Goal: Information Seeking & Learning: Learn about a topic

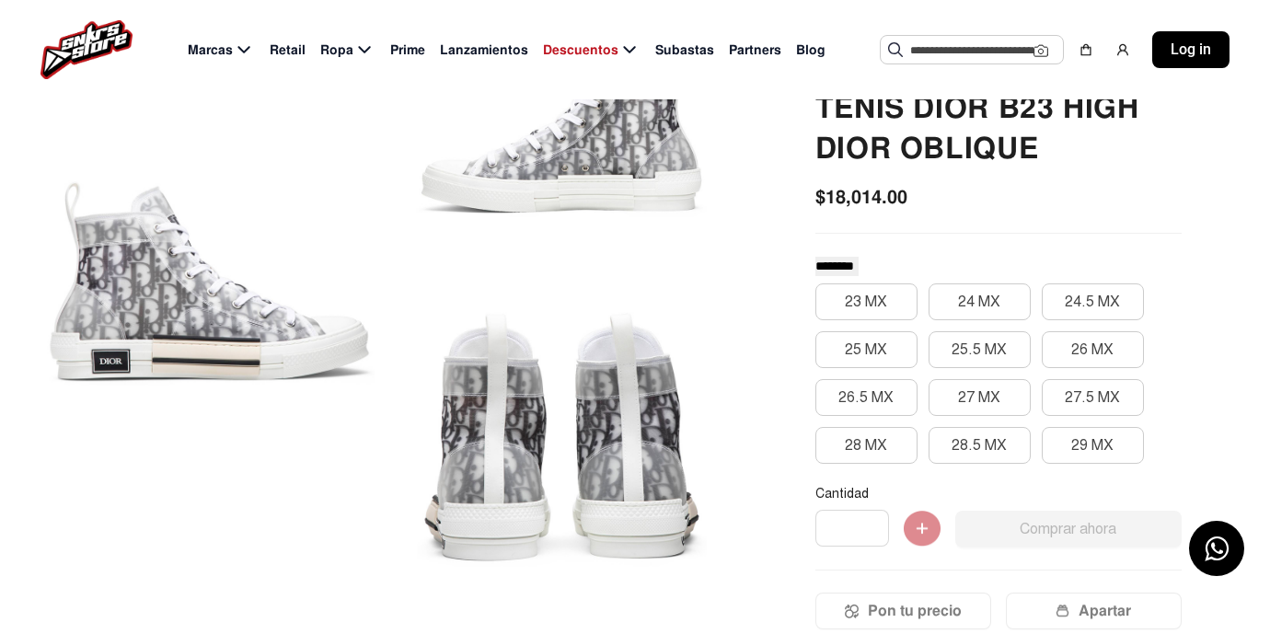
scroll to position [190, 0]
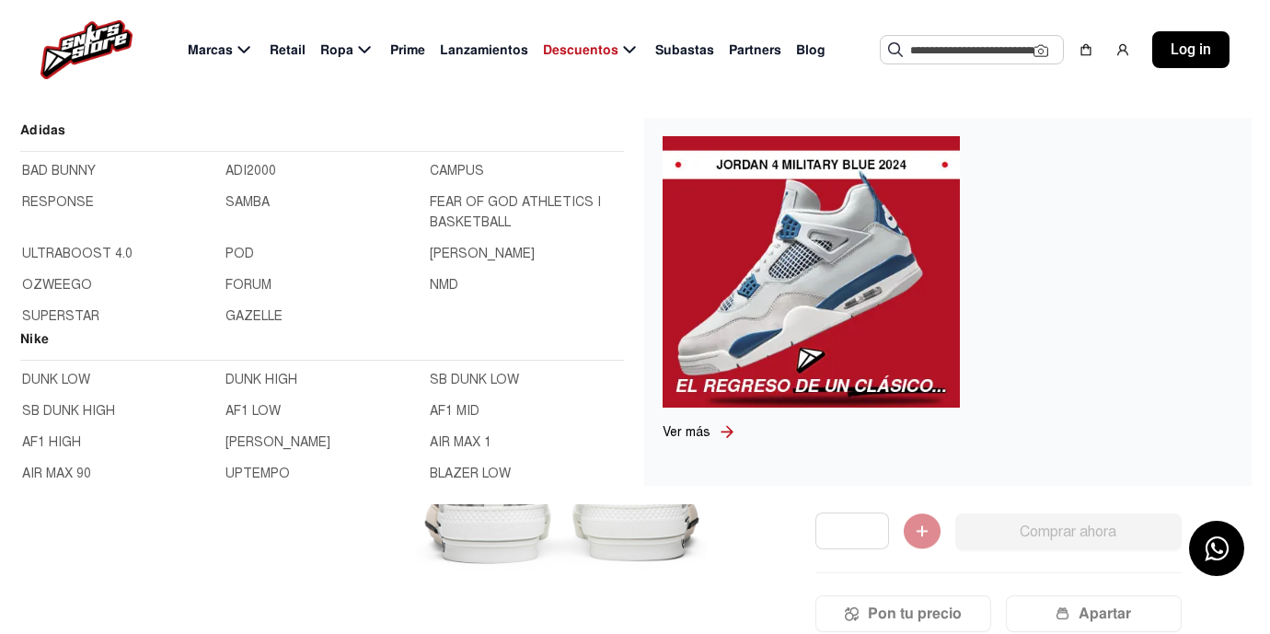
click at [986, 42] on input "text" at bounding box center [971, 50] width 123 height 28
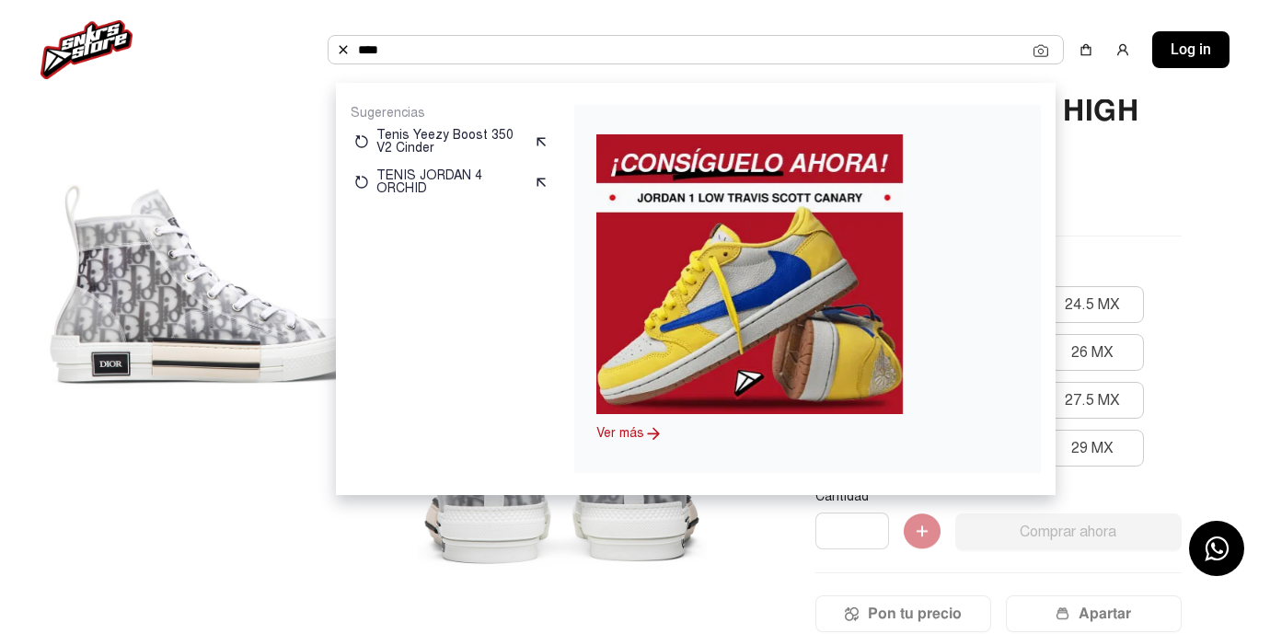
type input "****"
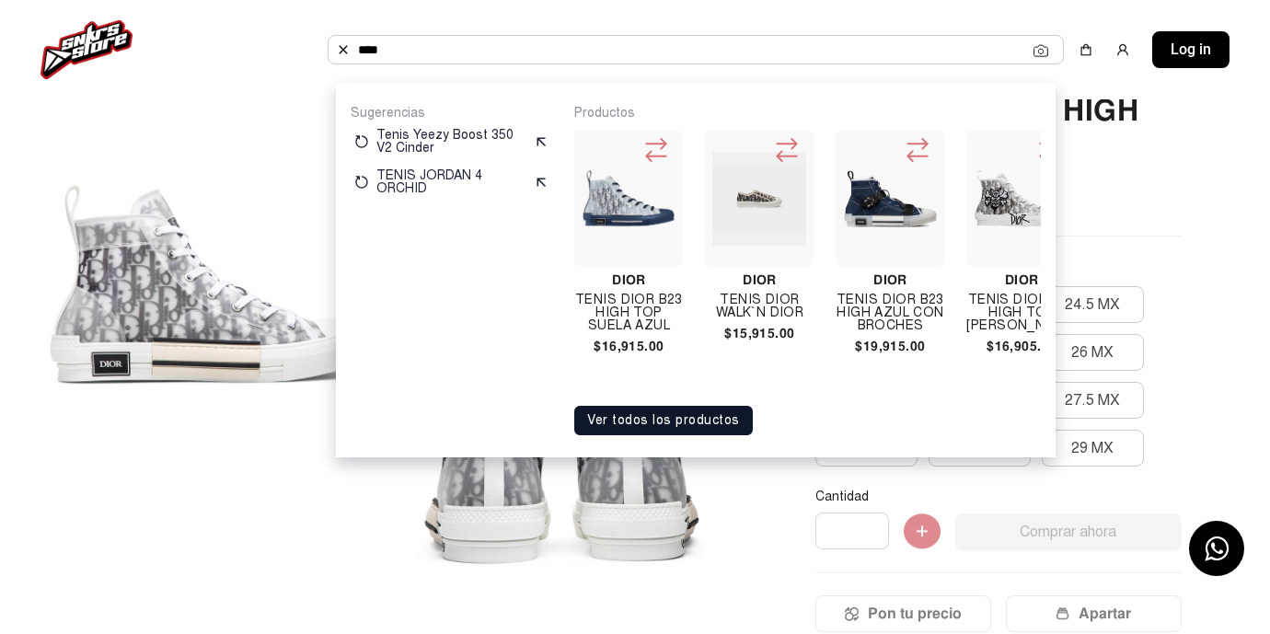
click at [691, 427] on button "Ver todos los productos" at bounding box center [663, 420] width 178 height 29
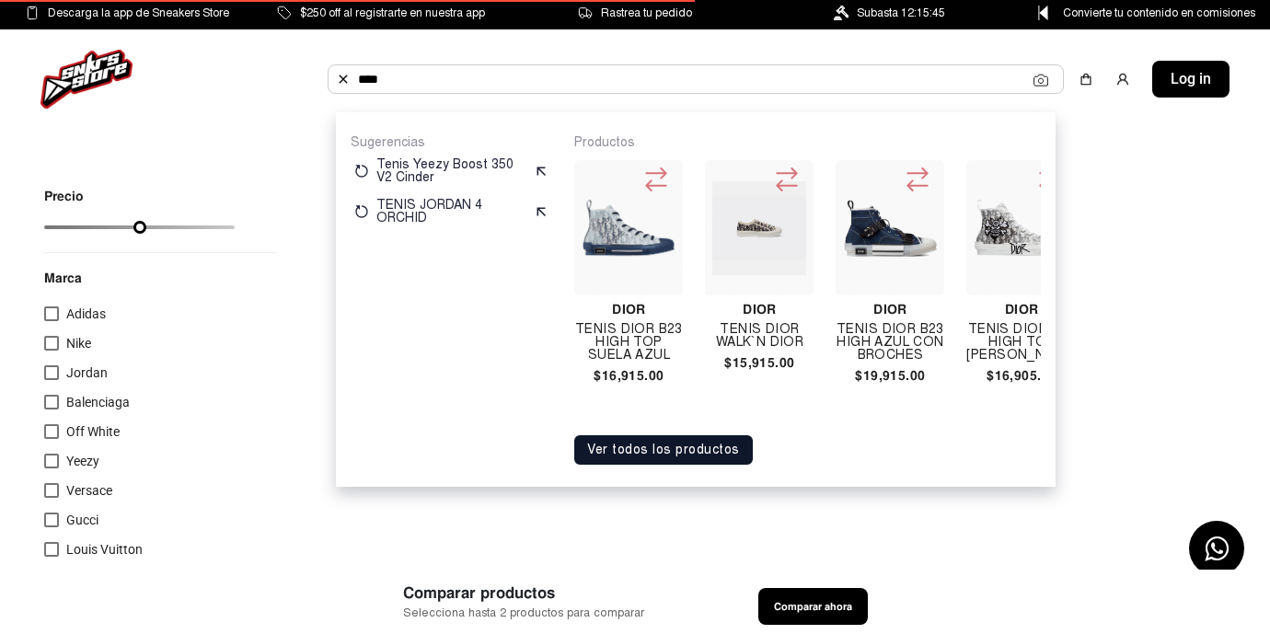
click at [1030, 411] on div "Dior Tenis Dior B23 High Top Suela Azul $16,915.00 Dior Tenis Dior Walk`n Dior …" at bounding box center [807, 287] width 466 height 273
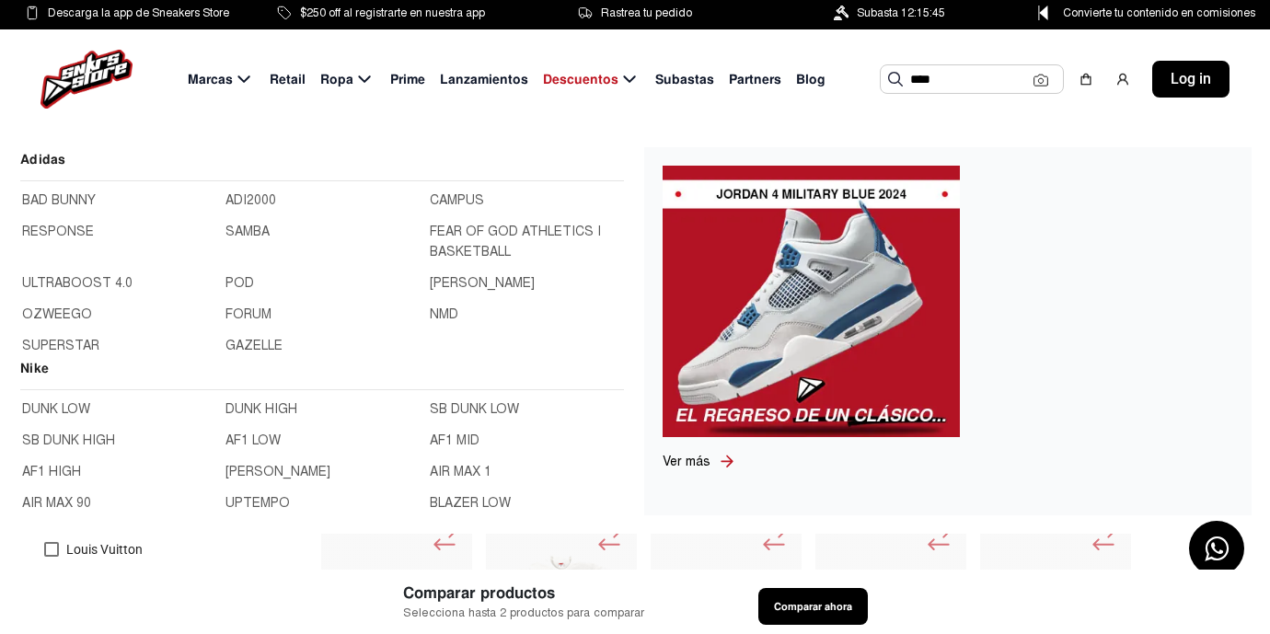
click at [225, 81] on span "Marcas" at bounding box center [210, 79] width 45 height 19
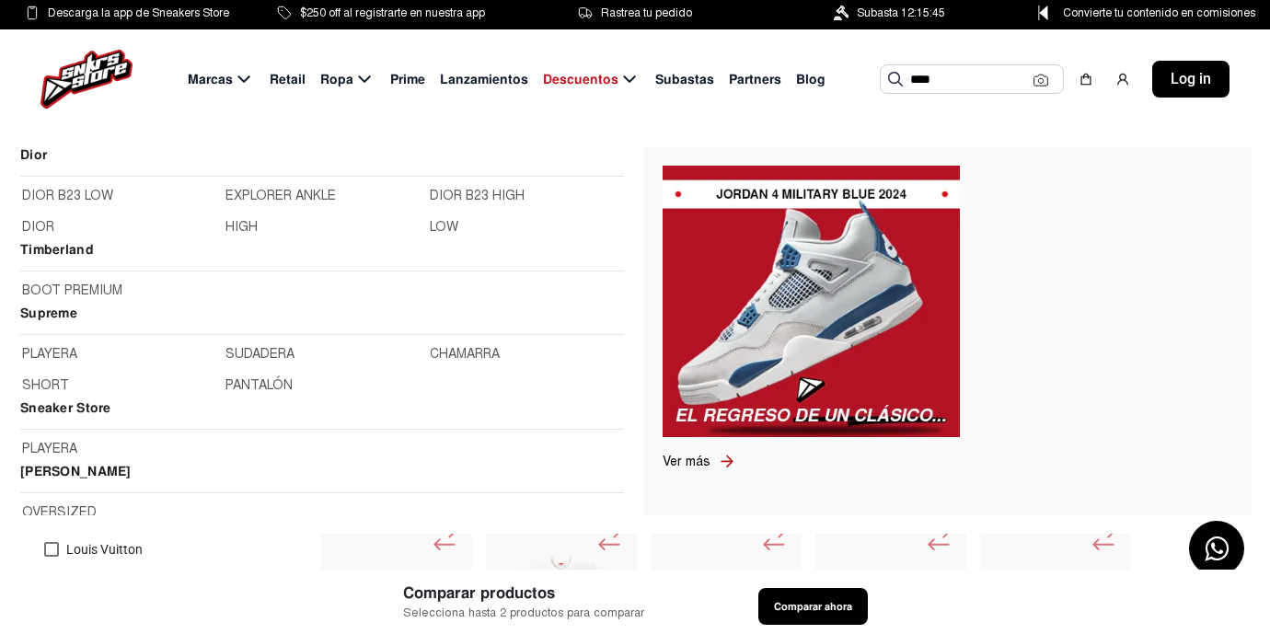
scroll to position [1837, 0]
click at [81, 198] on link "DIOR B23 LOW" at bounding box center [118, 199] width 192 height 20
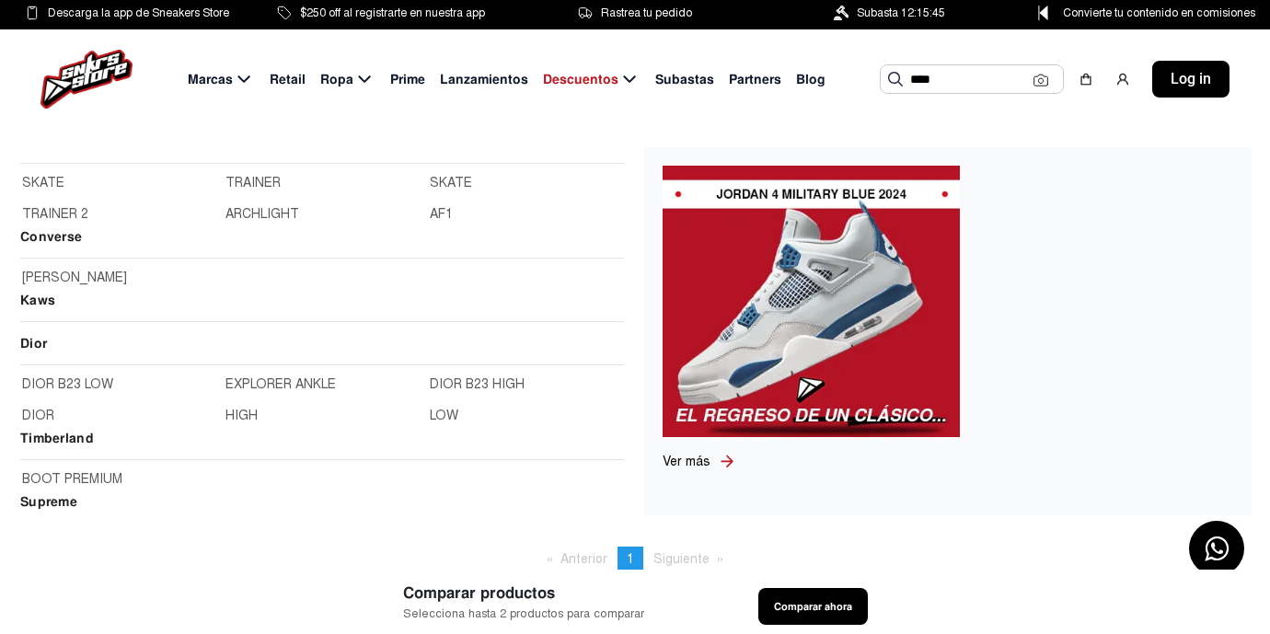
scroll to position [1667, 0]
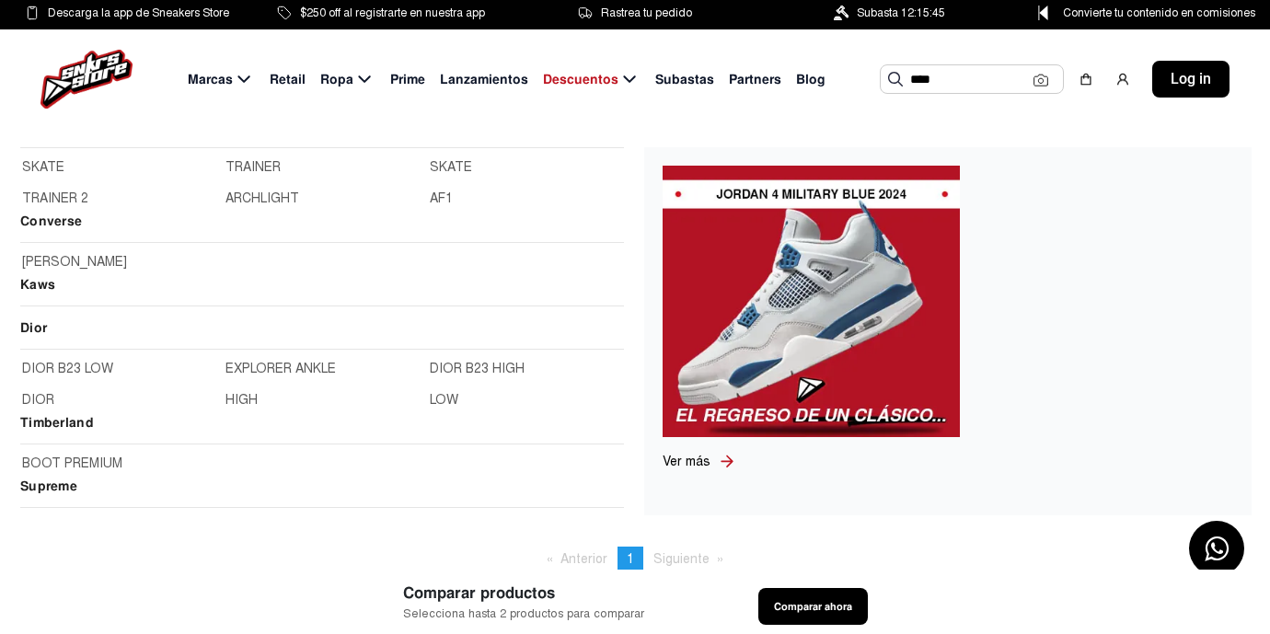
click at [26, 328] on h2 "Dior" at bounding box center [322, 333] width 604 height 32
click at [41, 398] on link "DIOR" at bounding box center [118, 400] width 192 height 20
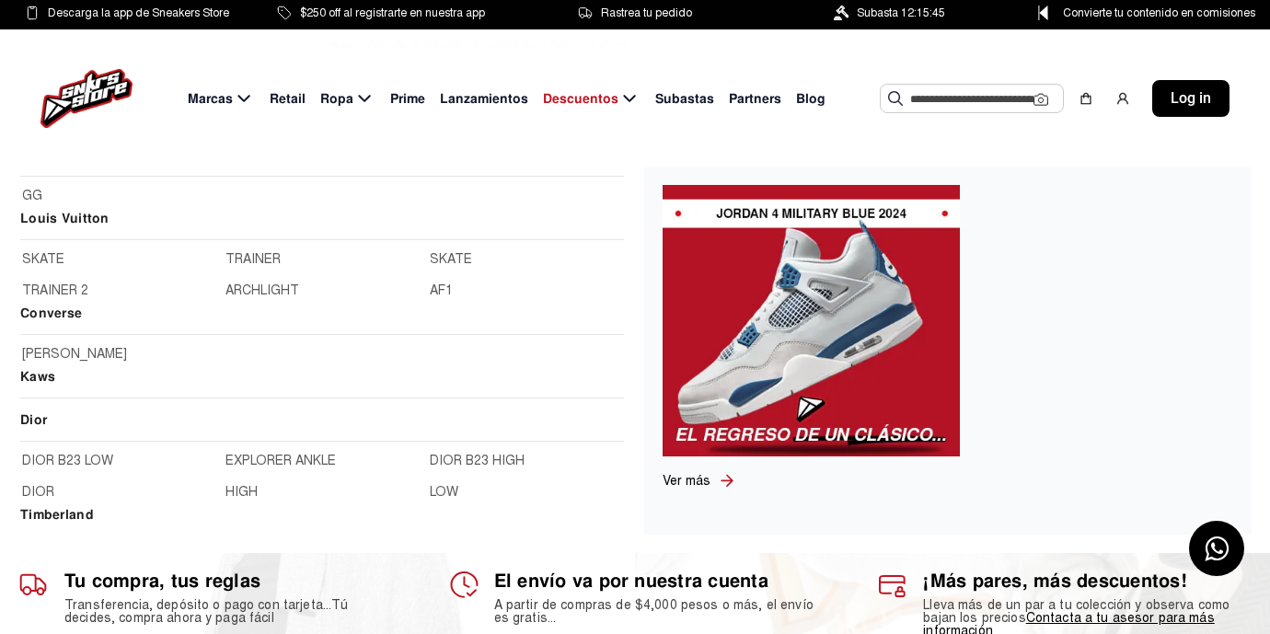
scroll to position [1709, 0]
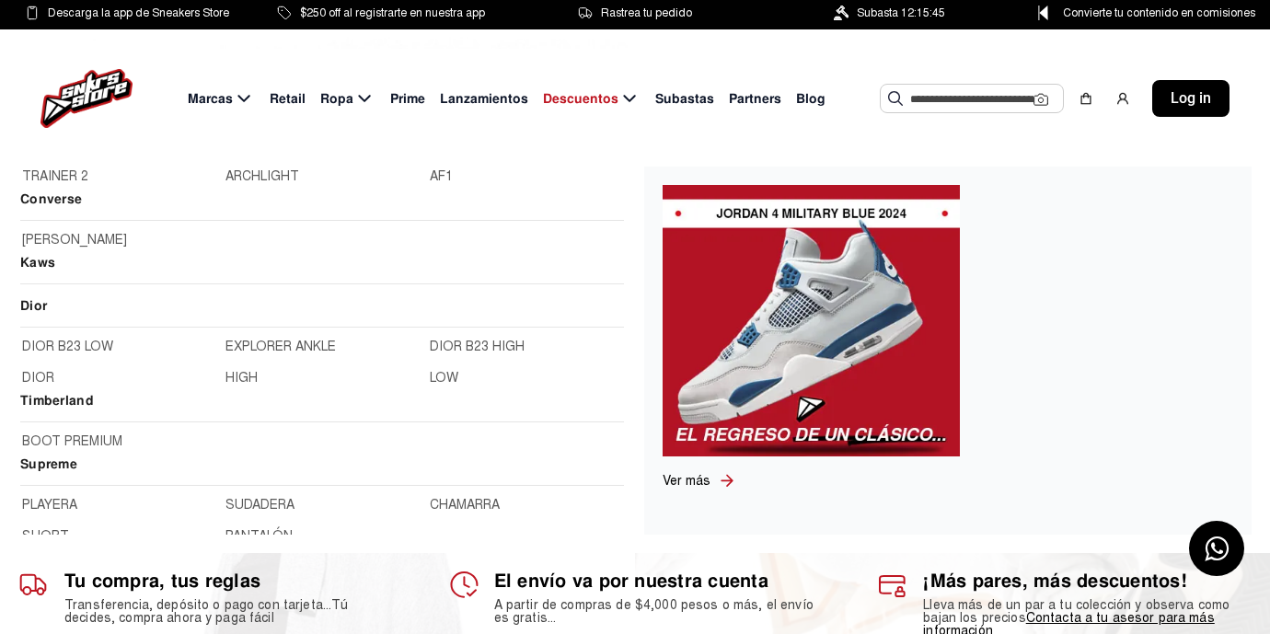
click at [292, 346] on link "EXPLORER ANKLE" at bounding box center [321, 347] width 192 height 20
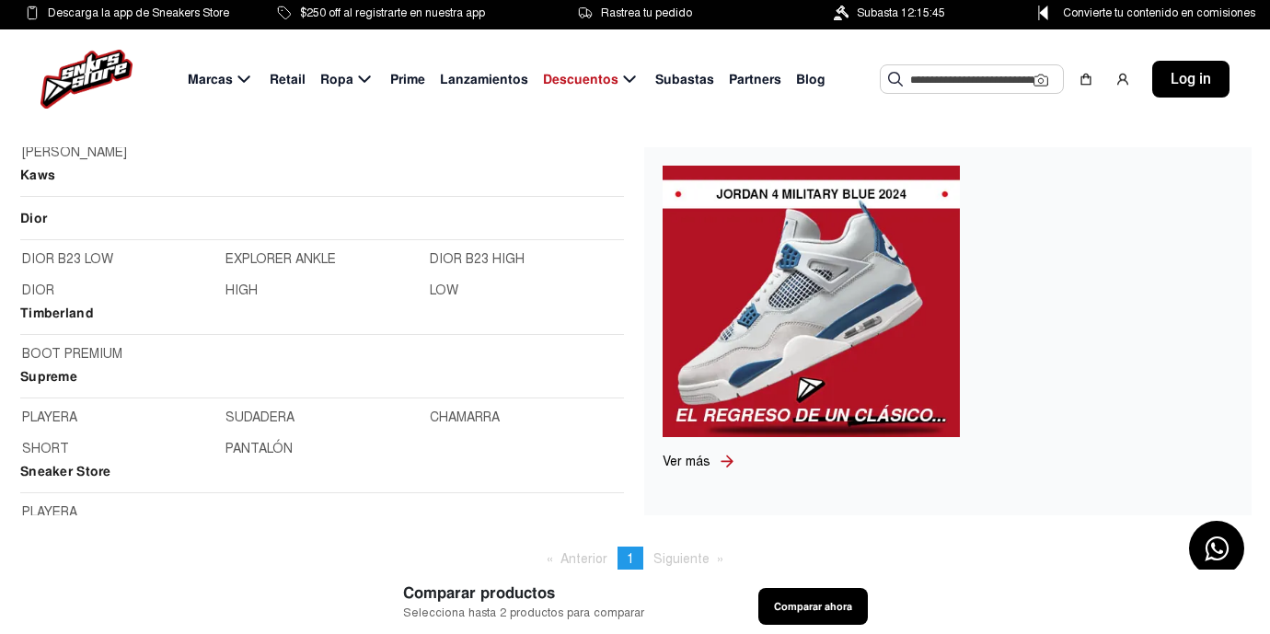
scroll to position [1714, 0]
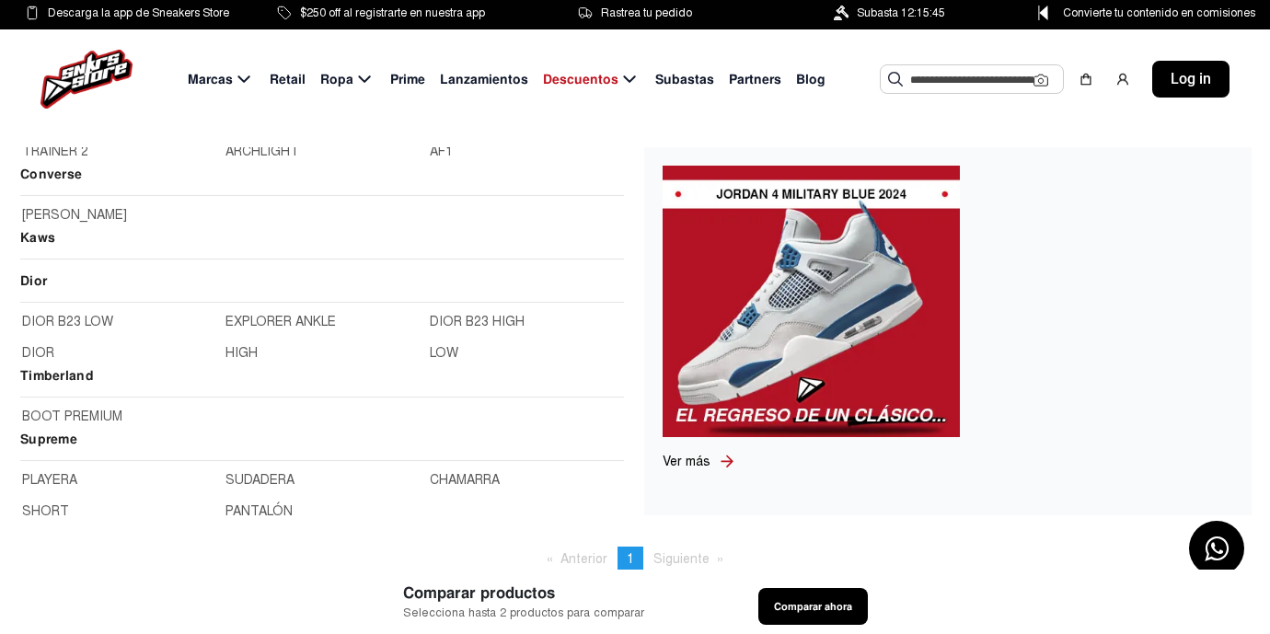
click at [439, 351] on link "LOW" at bounding box center [526, 353] width 192 height 20
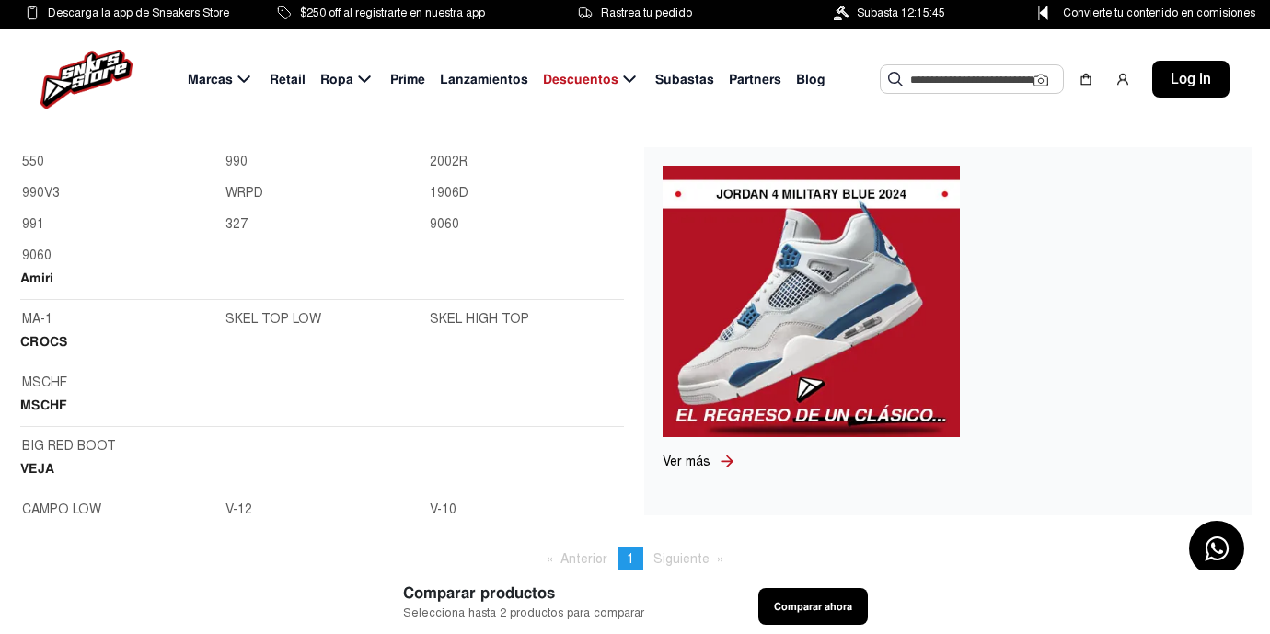
scroll to position [2321, 0]
